Goal: Check status: Check status

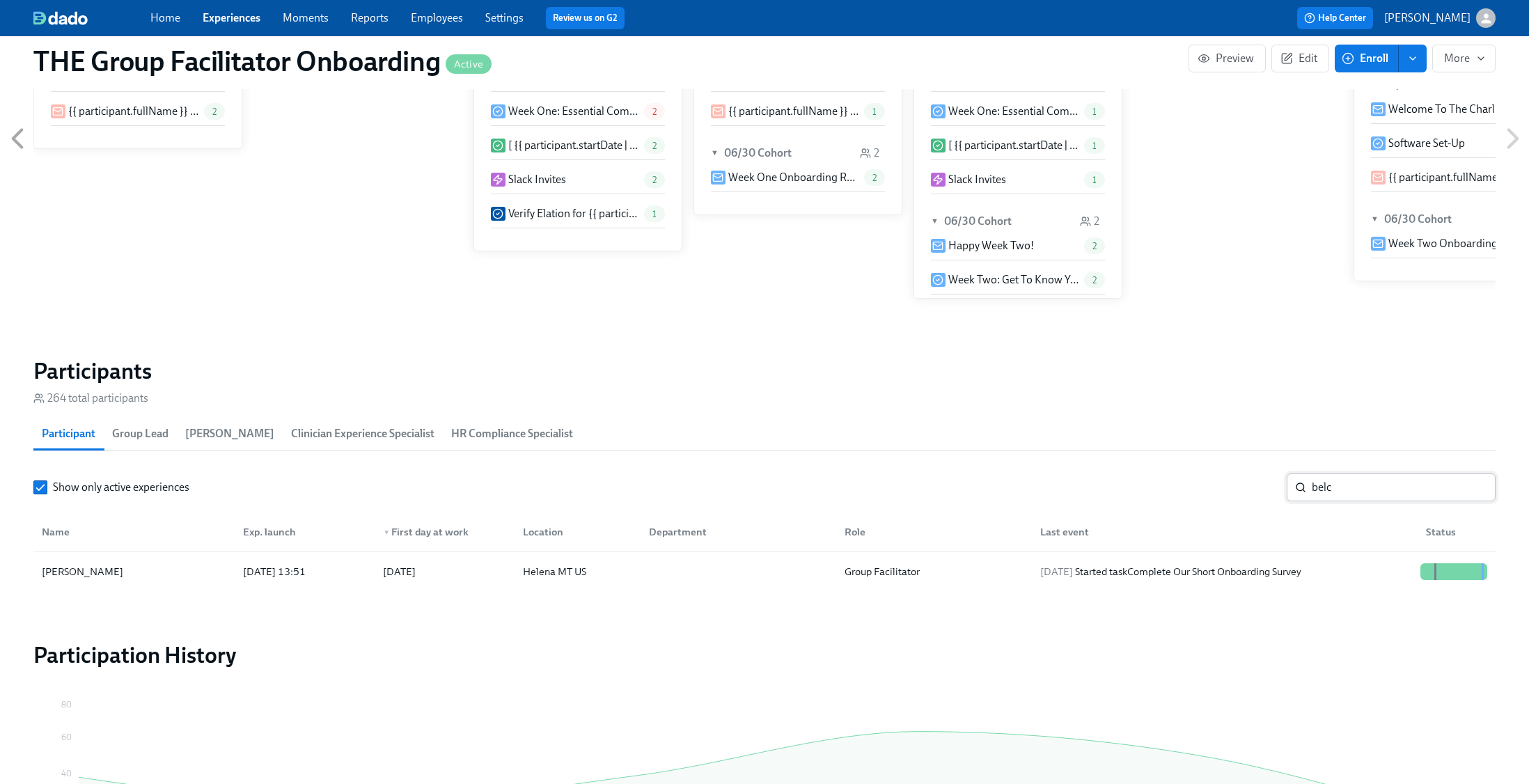
click at [1337, 481] on input "belc" at bounding box center [1404, 487] width 184 height 28
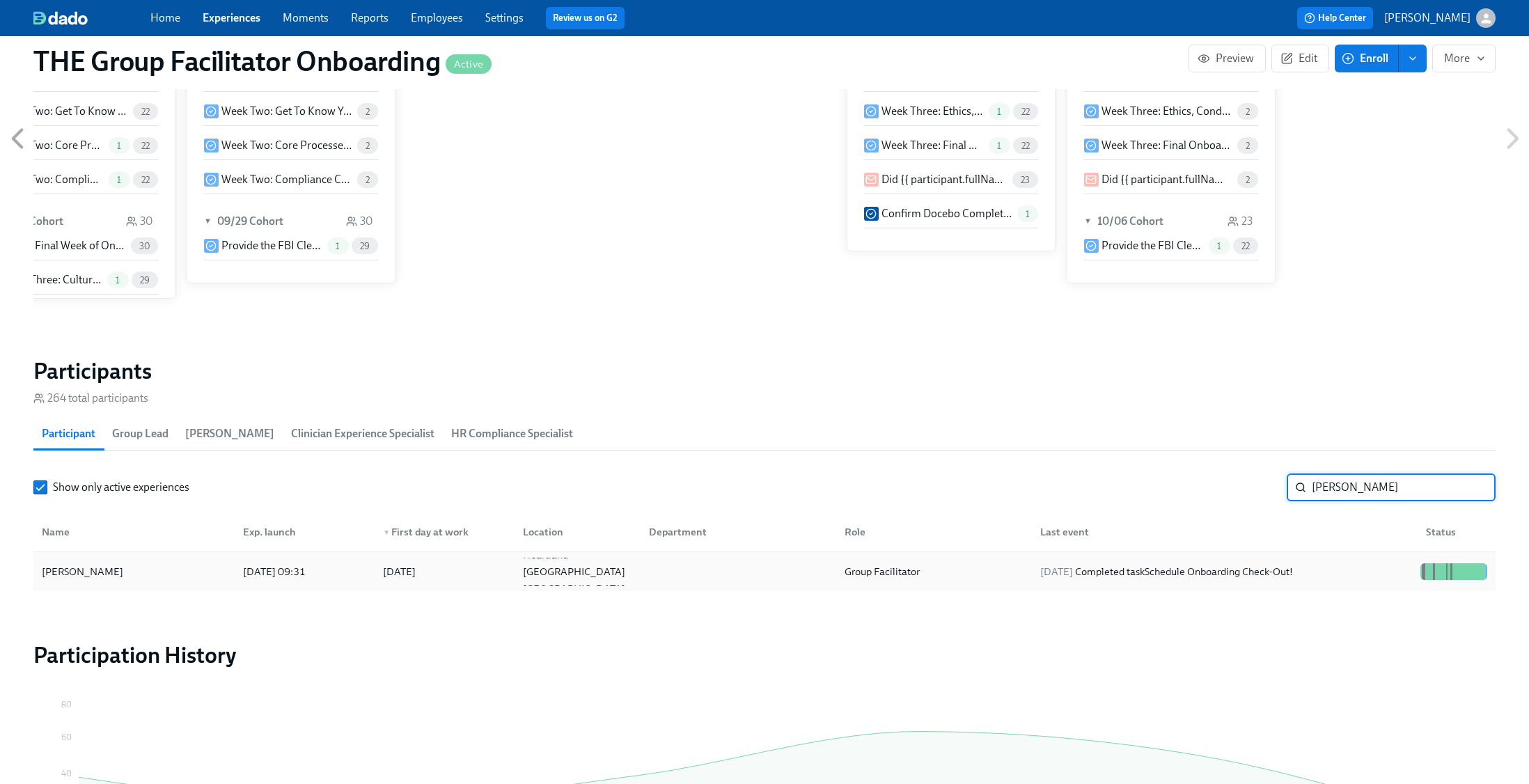
type input "[PERSON_NAME]"
click at [1343, 563] on div "[DATE] Completed task Schedule Onboarding Check-Out!" at bounding box center [1222, 571] width 386 height 28
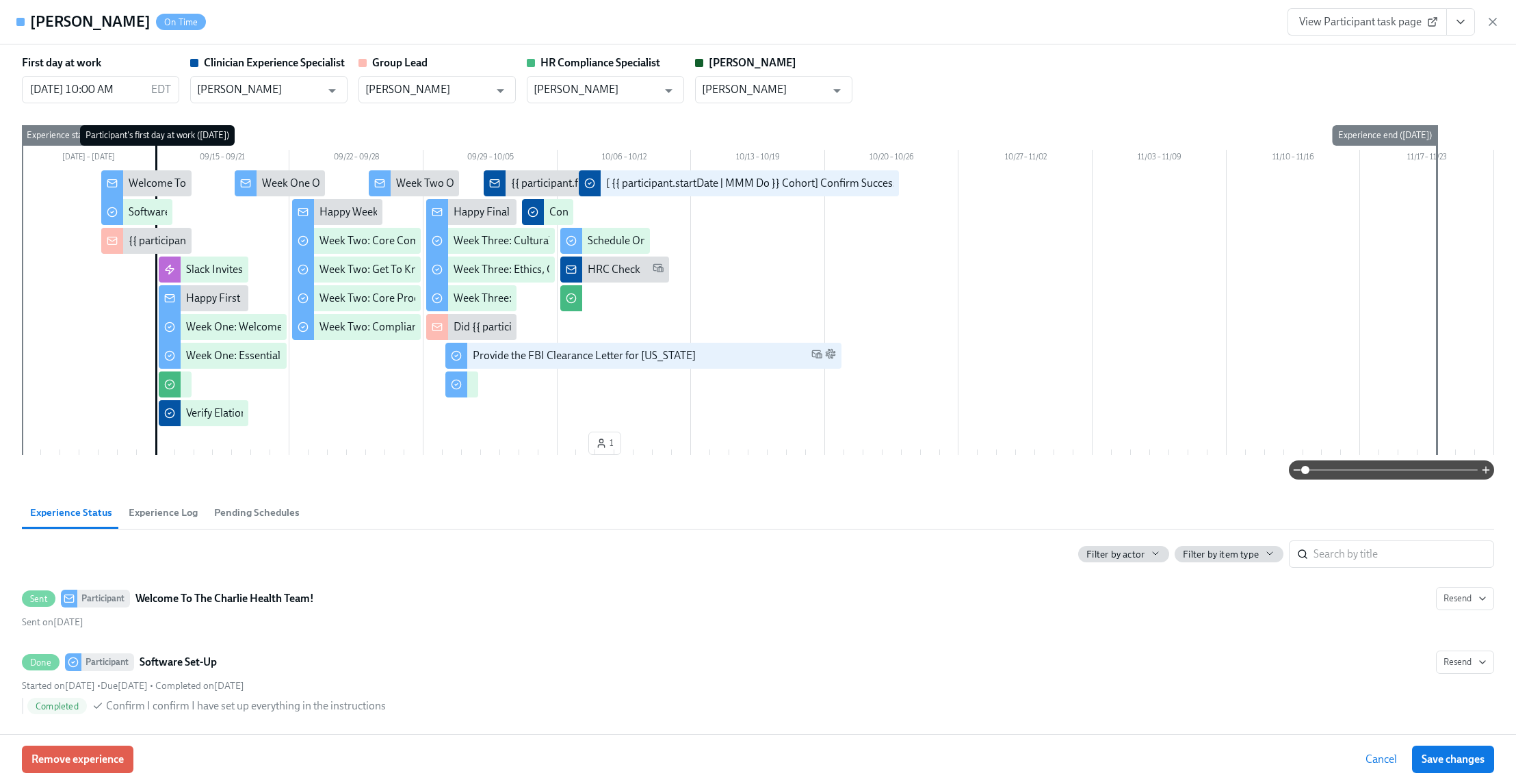
click at [1461, 23] on icon "View task page" at bounding box center [1461, 22] width 7 height 4
click at [1421, 50] on link "View Clinician Experience Specialist task page" at bounding box center [1381, 53] width 211 height 15
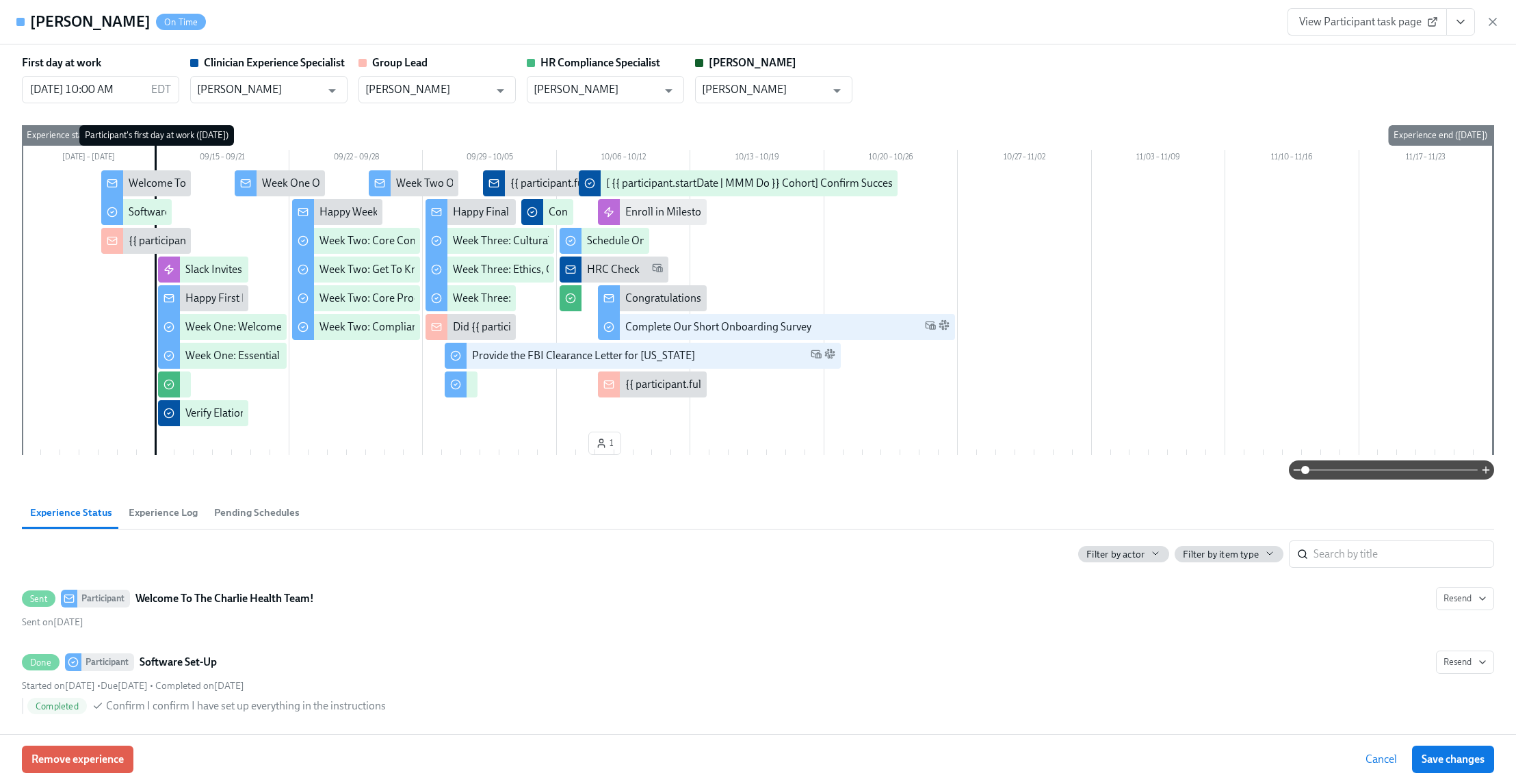
click at [1492, 21] on icon "button" at bounding box center [1493, 21] width 7 height 7
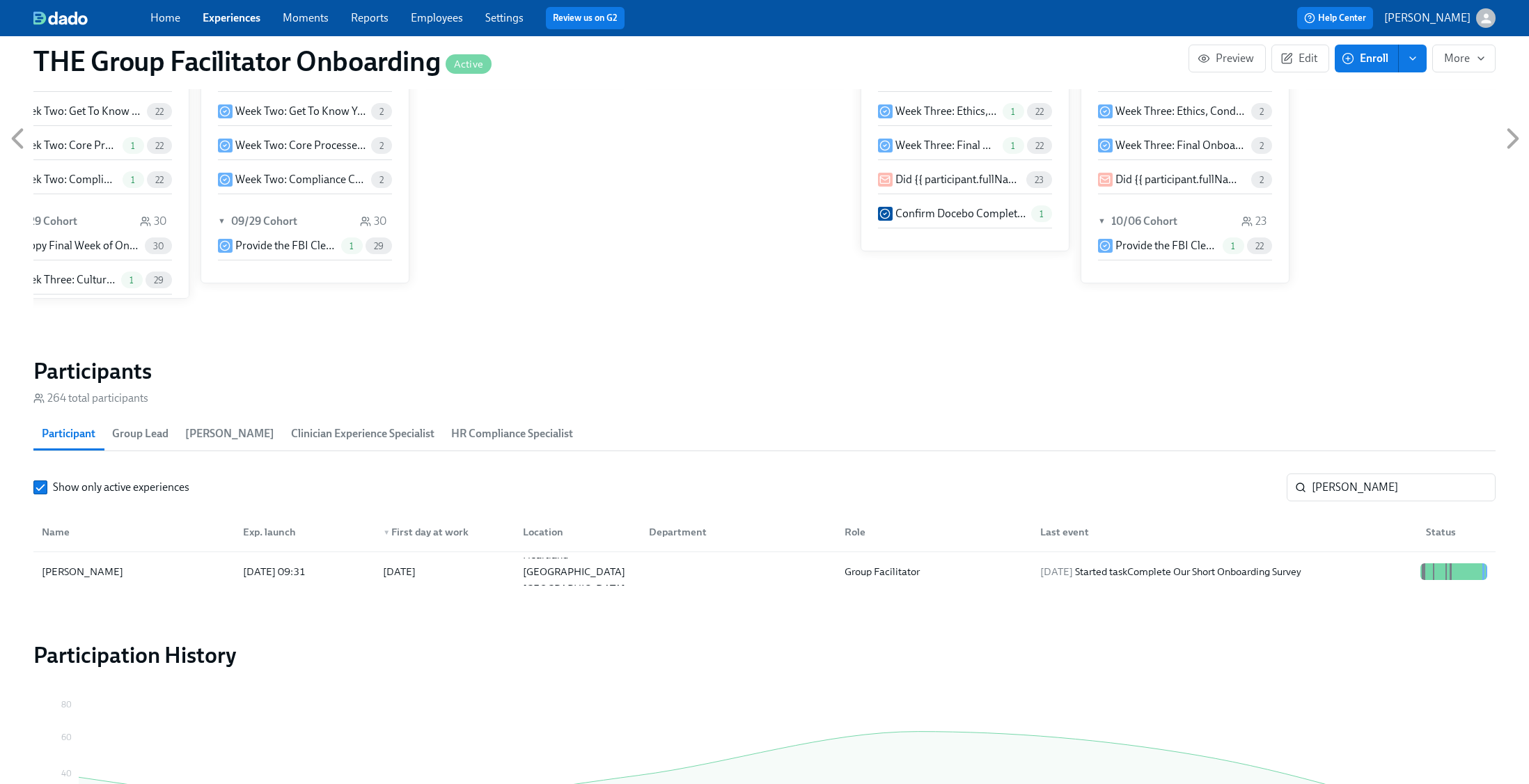
scroll to position [0, 19434]
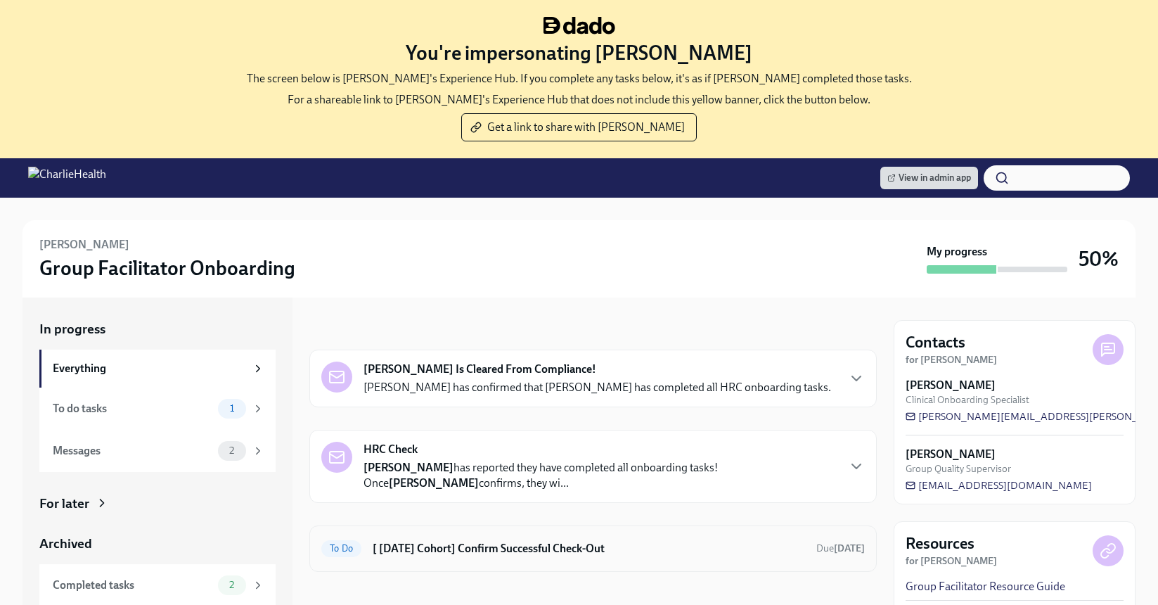
click at [544, 553] on h6 "[ [DATE] Cohort] Confirm Successful Check-Out" at bounding box center [589, 548] width 433 height 15
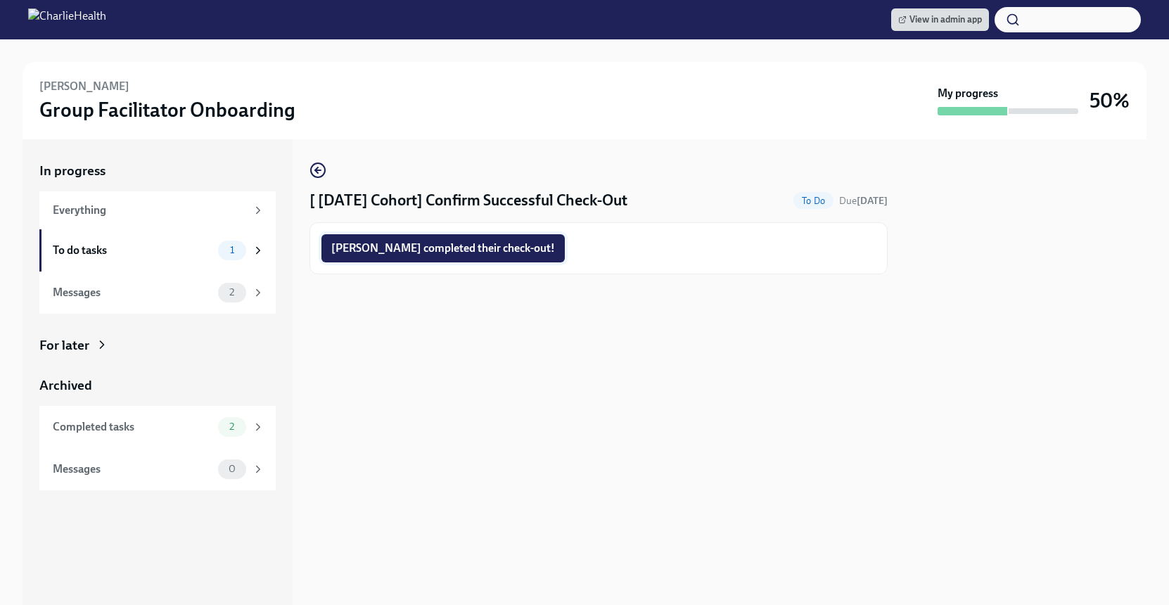
click at [486, 238] on button "Mara completed their check-out!" at bounding box center [442, 248] width 243 height 28
